Goal: Task Accomplishment & Management: Use online tool/utility

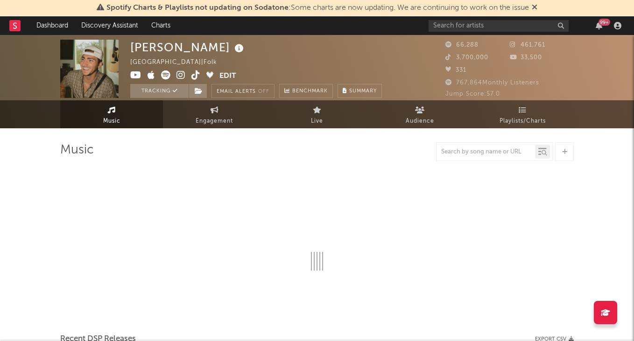
scroll to position [0, 0]
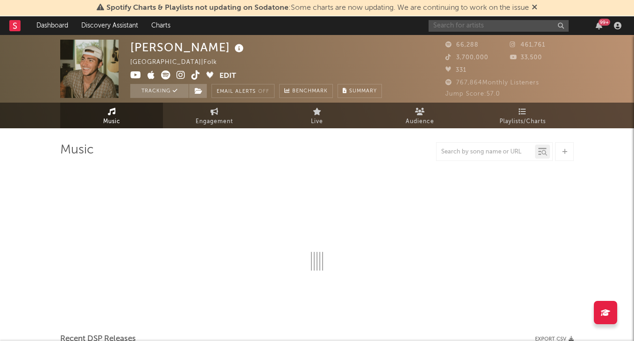
click at [470, 27] on input "text" at bounding box center [498, 26] width 140 height 12
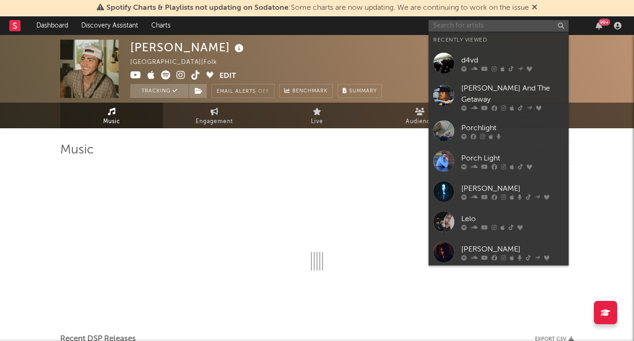
scroll to position [0, 0]
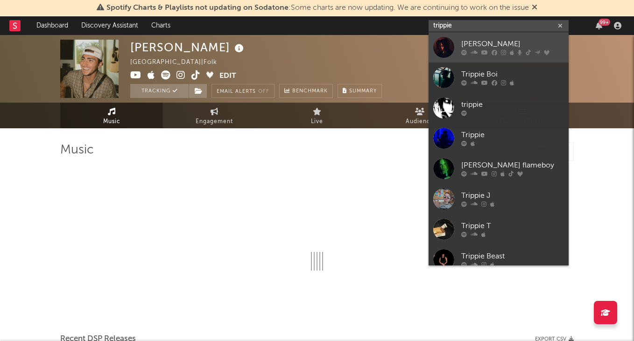
type input "trippie"
click at [491, 41] on div "[PERSON_NAME]" at bounding box center [512, 44] width 103 height 11
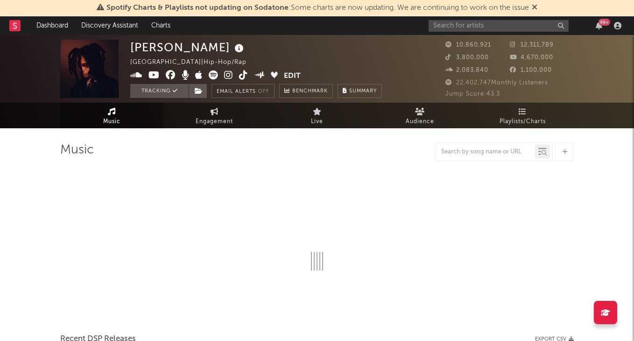
select select "6m"
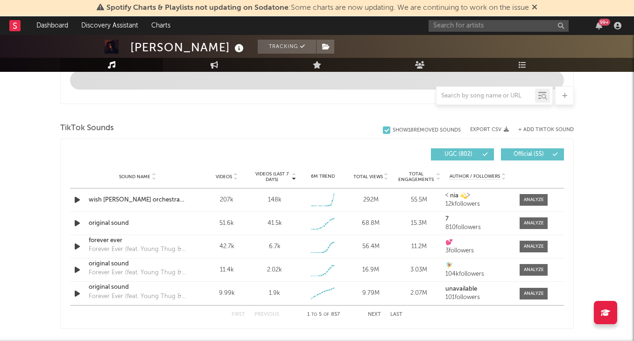
scroll to position [571, 0]
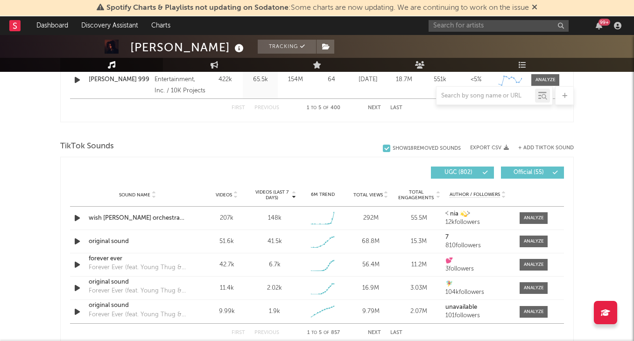
click at [556, 147] on button "+ Add TikTok Sound" at bounding box center [546, 148] width 56 height 5
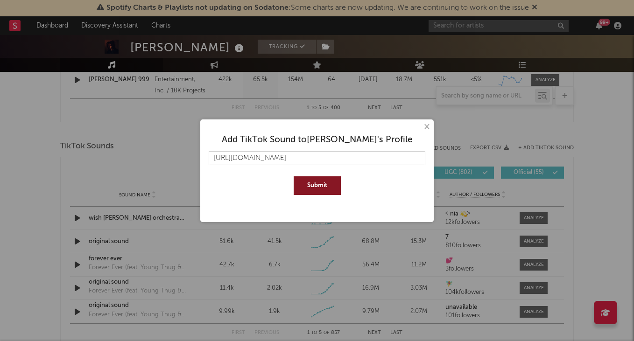
type input "[URL][DOMAIN_NAME]"
click at [329, 186] on button "Submit" at bounding box center [316, 185] width 47 height 19
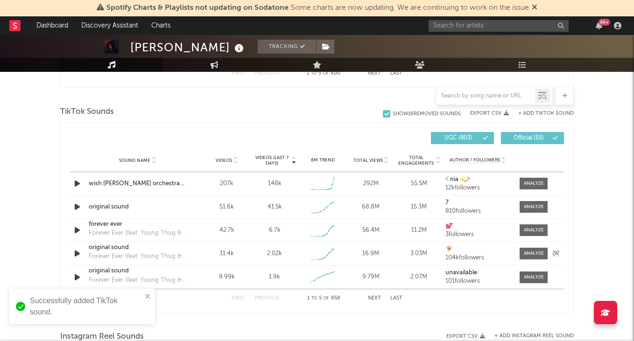
scroll to position [606, 0]
click at [463, 99] on input "text" at bounding box center [485, 95] width 98 height 7
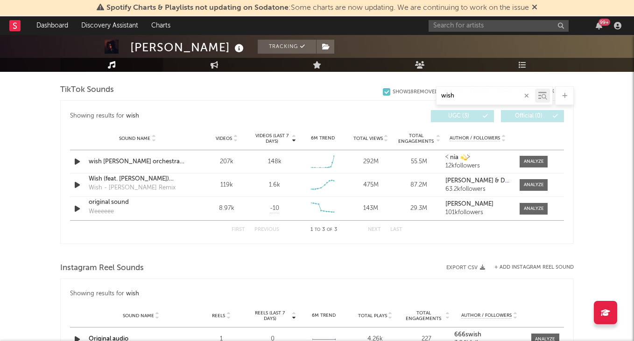
scroll to position [514, 0]
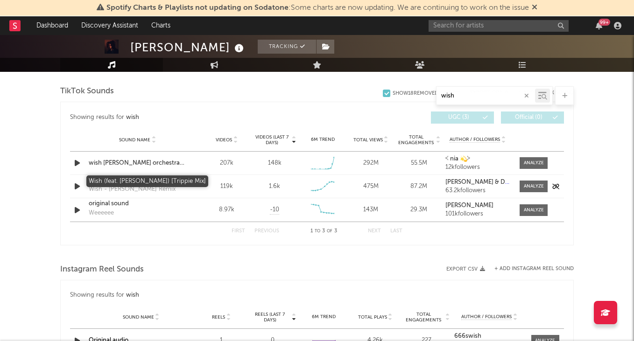
type input "wish"
click at [118, 180] on div "Wish (feat. [PERSON_NAME]) [Trippie Mix]" at bounding box center [138, 180] width 98 height 9
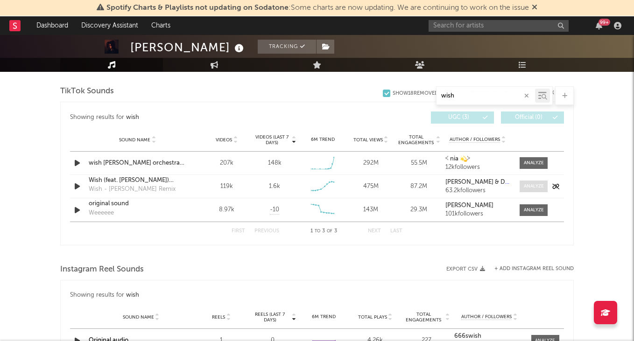
click at [539, 181] on span at bounding box center [533, 187] width 28 height 12
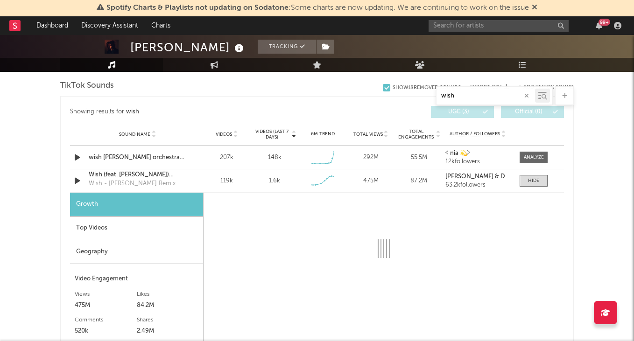
scroll to position [524, 0]
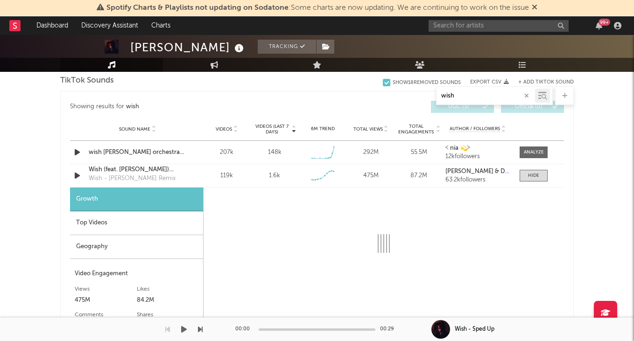
select select "6m"
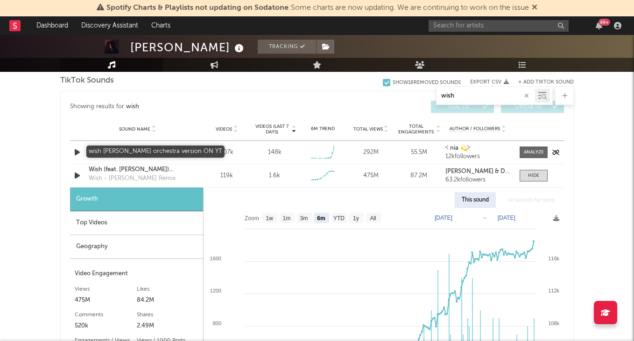
click at [150, 152] on div "wish [PERSON_NAME] orchestra version ON YT" at bounding box center [138, 152] width 98 height 9
